Goal: Communication & Community: Answer question/provide support

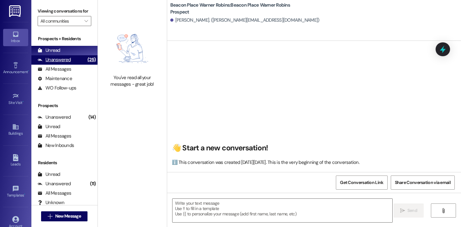
click at [66, 63] on div "Unanswered" at bounding box center [54, 59] width 33 height 7
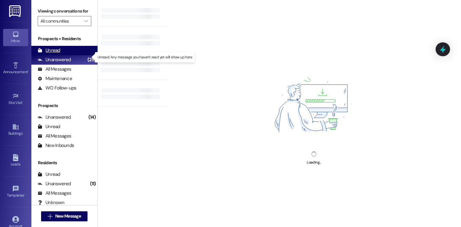
click at [52, 54] on div "Unread" at bounding box center [49, 50] width 23 height 7
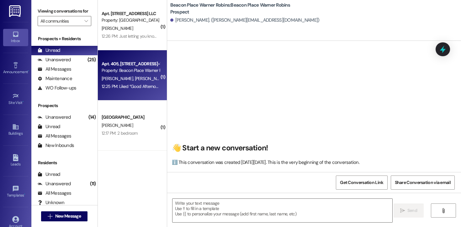
click at [139, 83] on div "12:25 PM: Liked “Good Afternoon! We have changed systems for our entrance gate …" at bounding box center [130, 86] width 59 height 8
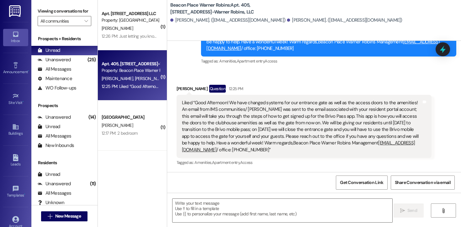
scroll to position [709, 0]
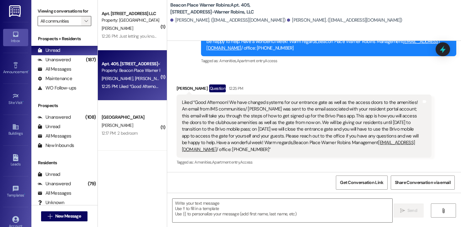
click at [85, 26] on span "" at bounding box center [86, 21] width 6 height 10
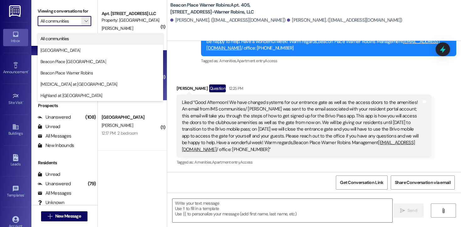
click at [78, 38] on span "All communities" at bounding box center [100, 38] width 120 height 6
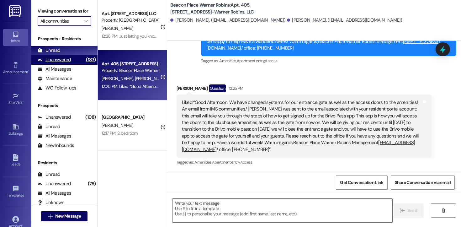
click at [63, 63] on div "Unanswered" at bounding box center [54, 59] width 33 height 7
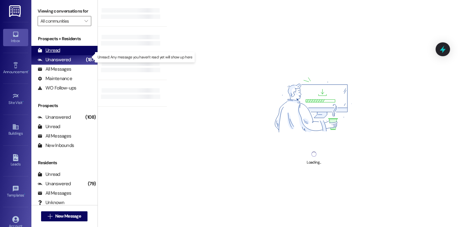
click at [60, 55] on div "Unread (0)" at bounding box center [64, 50] width 66 height 9
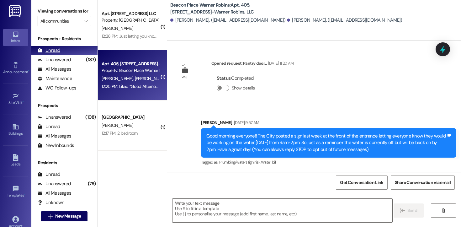
scroll to position [0, 0]
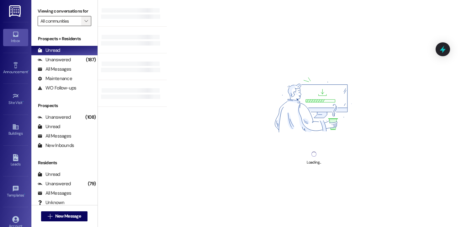
click at [83, 26] on span "" at bounding box center [86, 21] width 6 height 10
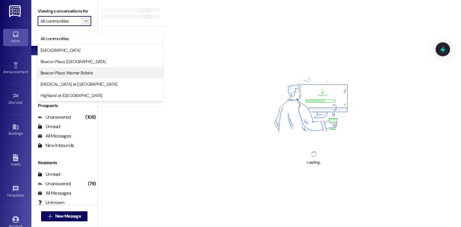
click at [77, 70] on span "Beacon Place Warner Robins" at bounding box center [66, 73] width 52 height 6
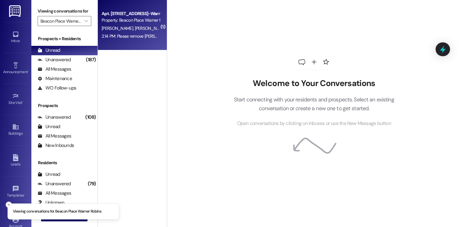
click at [139, 39] on div "2:14 PM: Please remove [PERSON_NAME] from the text messages 2:14 PM: Please rem…" at bounding box center [130, 36] width 59 height 8
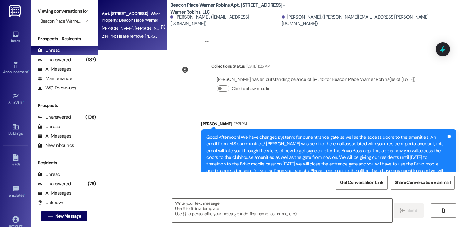
scroll to position [5464, 0]
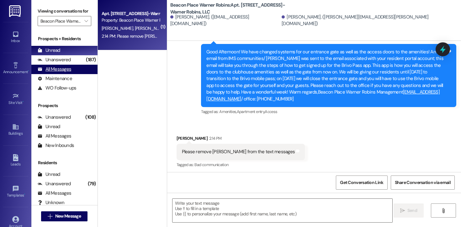
click at [63, 72] on div "All Messages" at bounding box center [55, 69] width 34 height 7
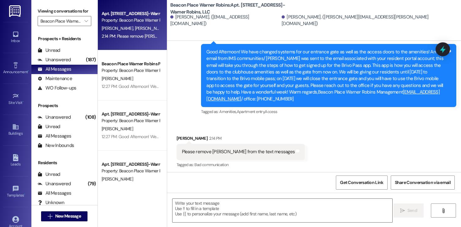
scroll to position [1, 0]
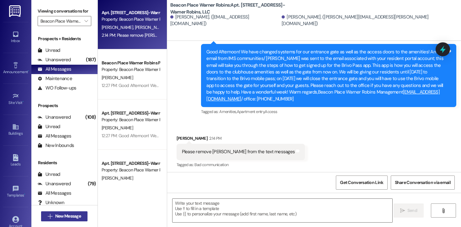
click at [62, 215] on span "New Message" at bounding box center [68, 216] width 26 height 7
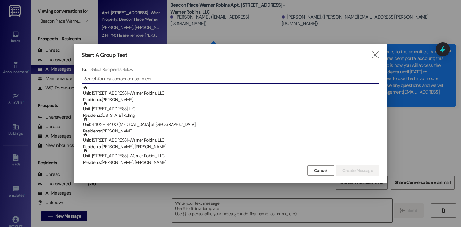
click at [159, 78] on input at bounding box center [231, 78] width 295 height 9
click at [114, 80] on input at bounding box center [231, 78] width 295 height 9
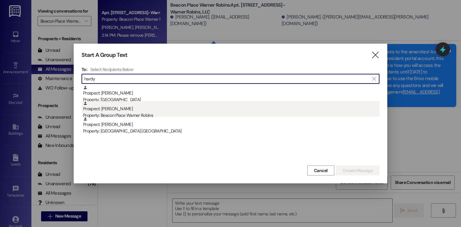
type input "hardy"
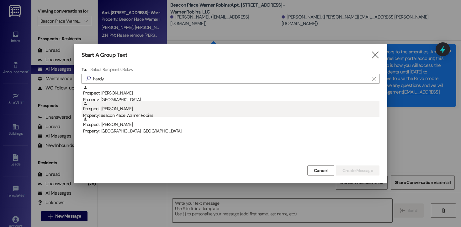
click at [124, 112] on div "Property: Beacon Place Warner Robins" at bounding box center [231, 115] width 296 height 7
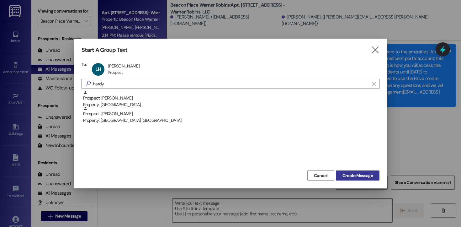
click at [356, 175] on span "Create Message" at bounding box center [357, 175] width 30 height 7
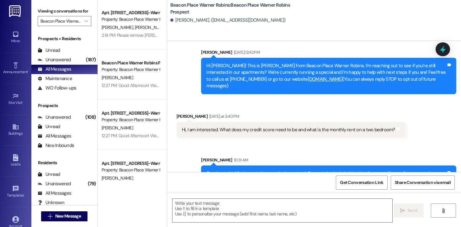
scroll to position [0, 0]
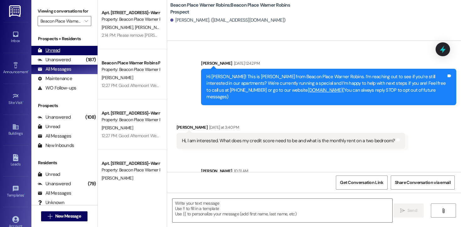
click at [56, 55] on div "Unread (0)" at bounding box center [64, 50] width 66 height 9
